Goal: Find specific page/section: Find specific page/section

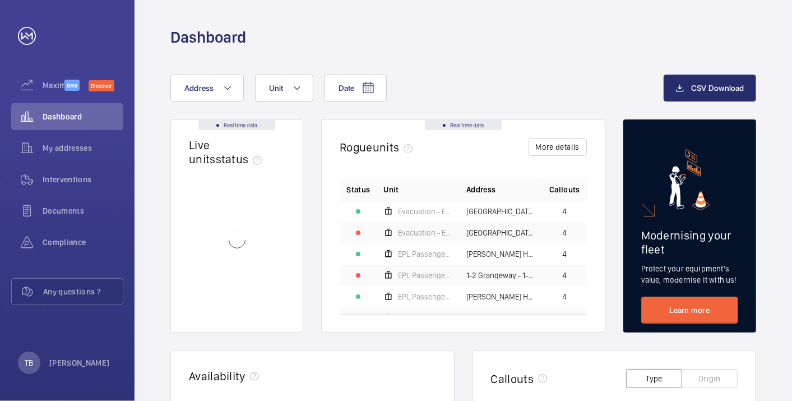
click at [217, 94] on button "Address" at bounding box center [206, 88] width 73 height 27
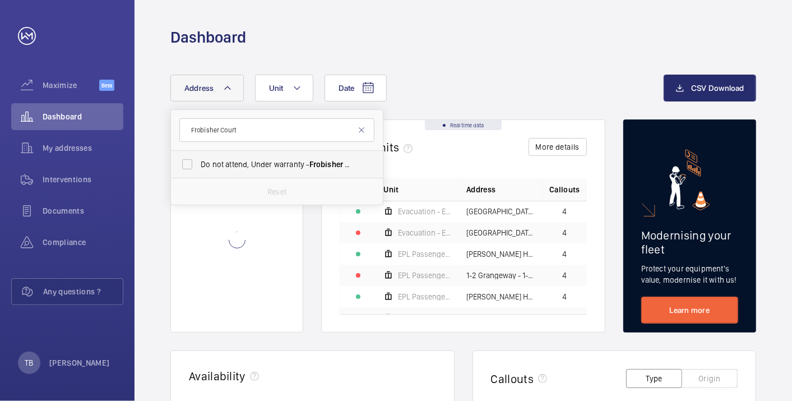
type input "Frobisher Court"
click at [270, 166] on span "Do not attend, Under warranty - Frobisher [STREET_ADDRESS]" at bounding box center [278, 164] width 154 height 11
click at [198, 166] on input "Do not attend, Under warranty - Frobisher [STREET_ADDRESS]" at bounding box center [187, 164] width 22 height 22
checkbox input "true"
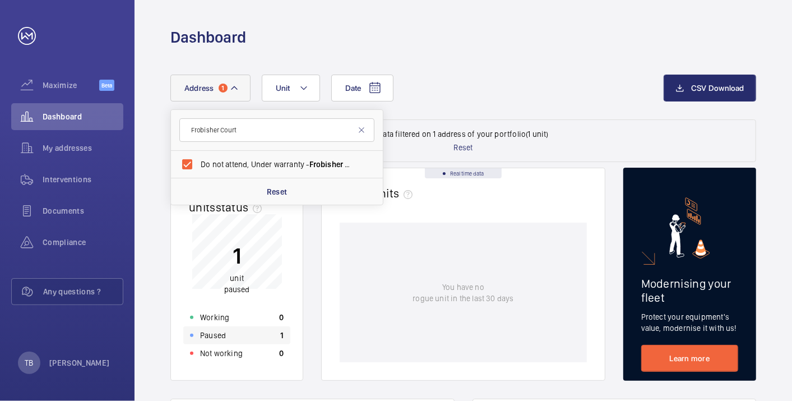
click at [238, 336] on div "Paused 1" at bounding box center [236, 335] width 107 height 18
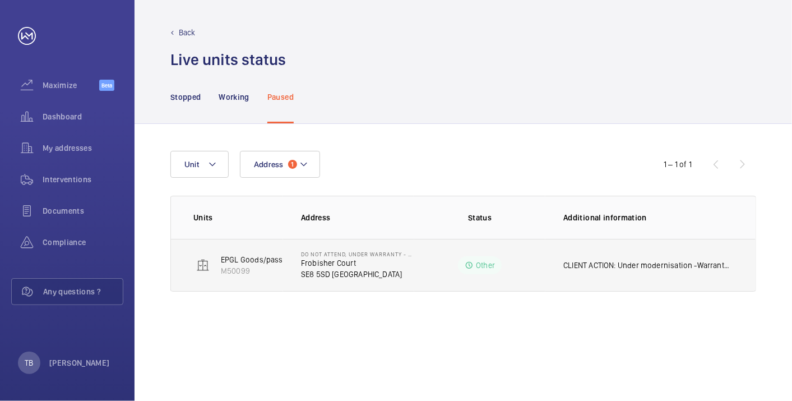
click at [614, 268] on p "CLIENT ACTION: Under modernisation -Warranty with PIP to end on [DATE]" at bounding box center [648, 264] width 170 height 11
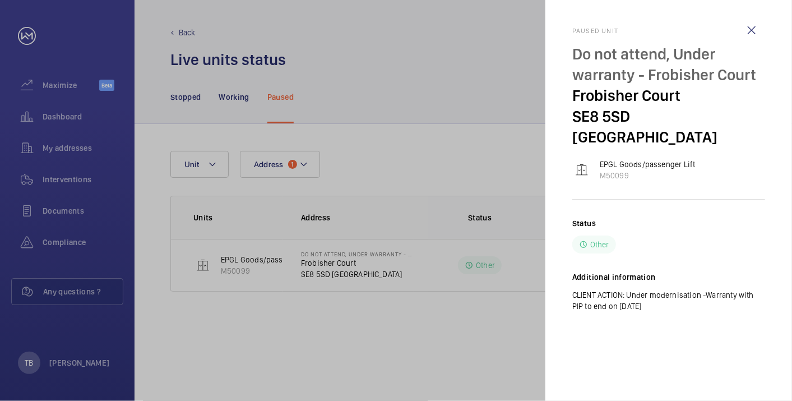
click at [459, 333] on div at bounding box center [396, 200] width 792 height 401
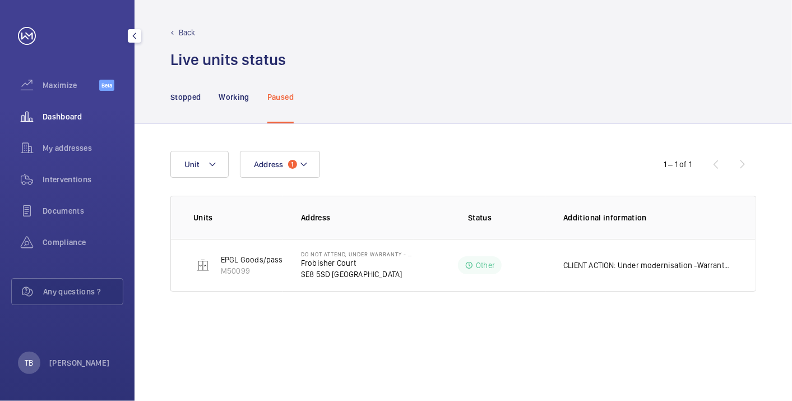
click at [57, 118] on span "Dashboard" at bounding box center [83, 116] width 81 height 11
